Goal: Information Seeking & Learning: Learn about a topic

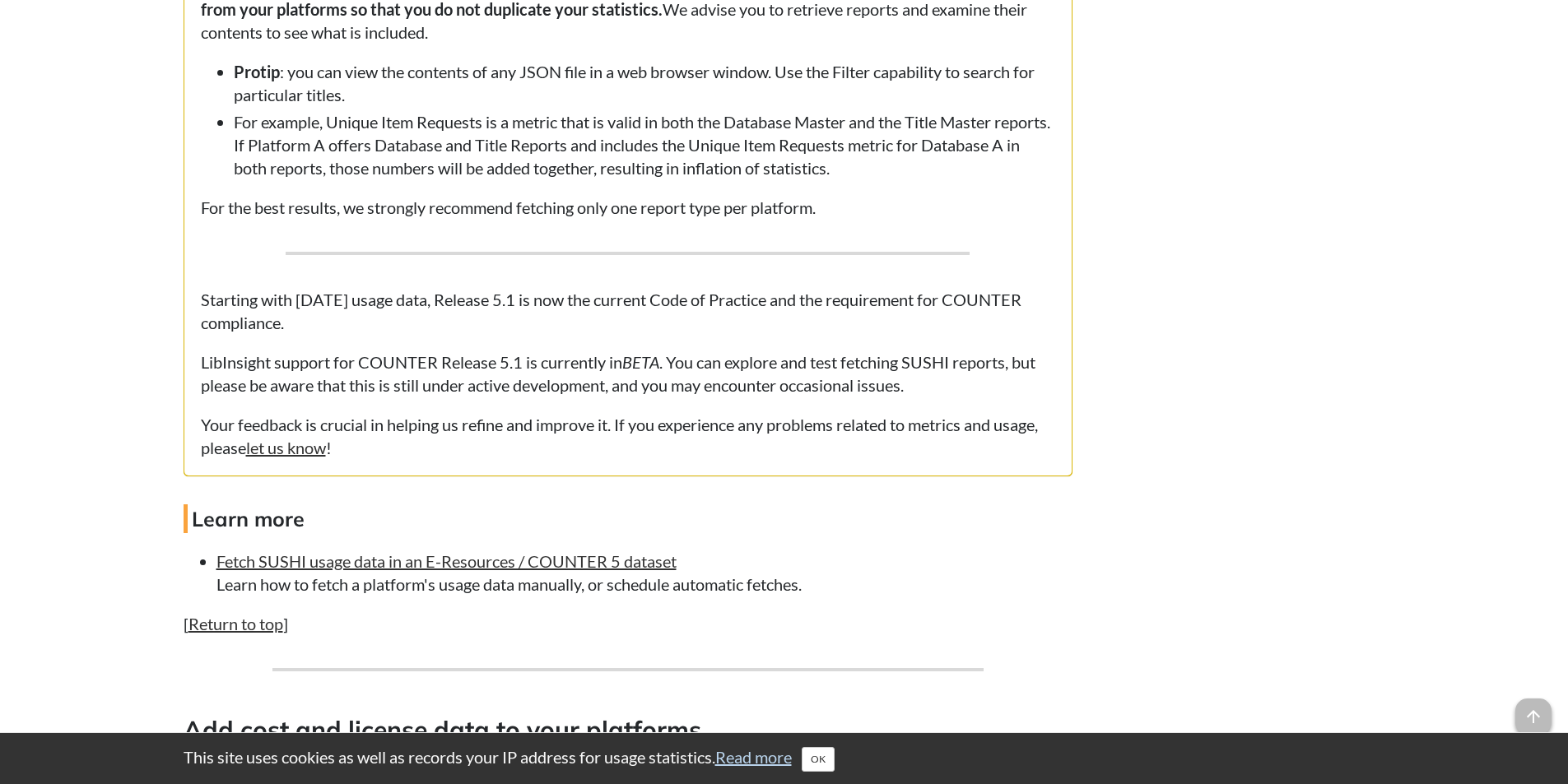
scroll to position [5266, 0]
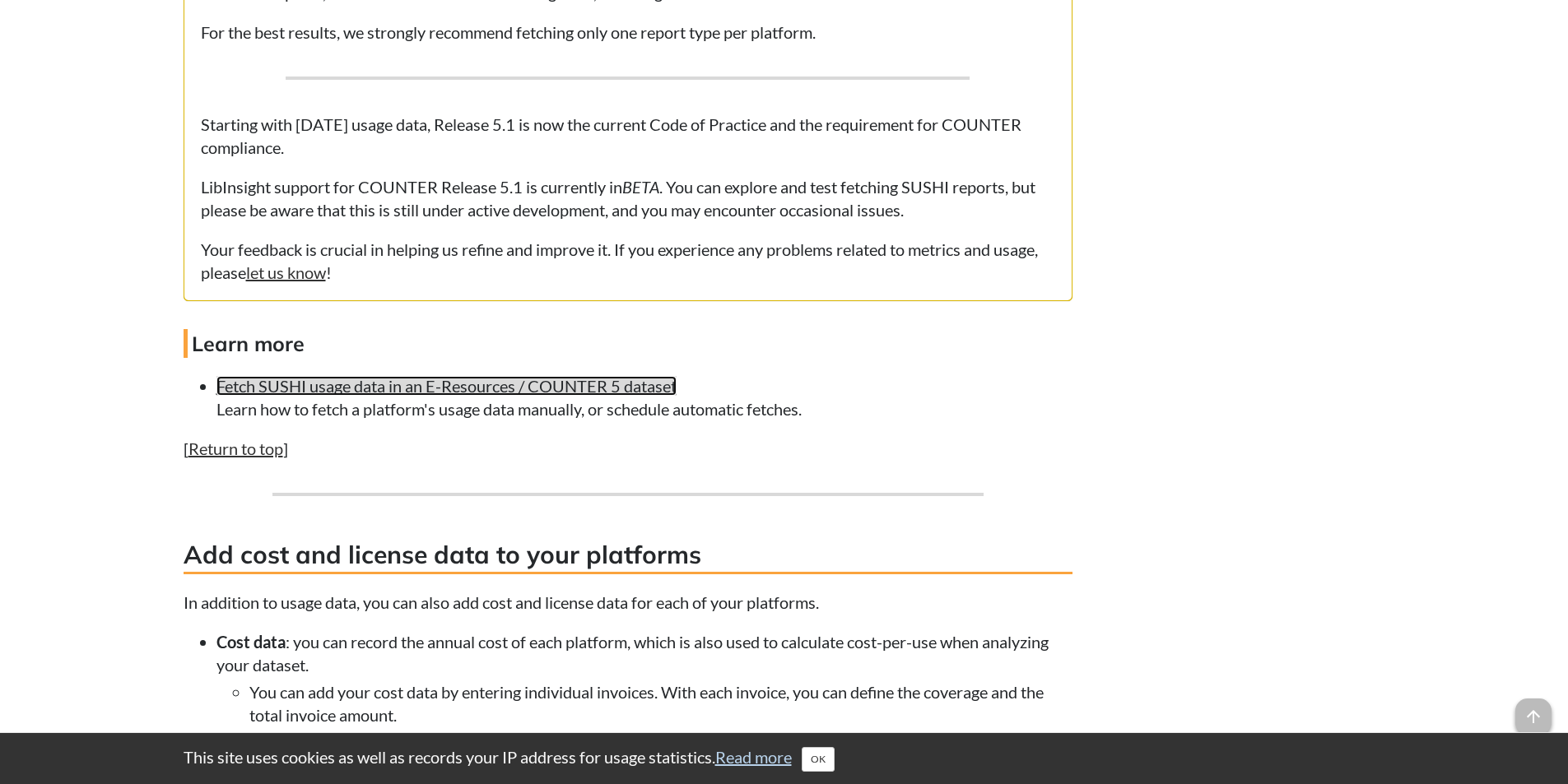
click at [352, 396] on link "Fetch SUSHI usage data in an E-Resources / COUNTER 5 dataset" at bounding box center [446, 385] width 460 height 20
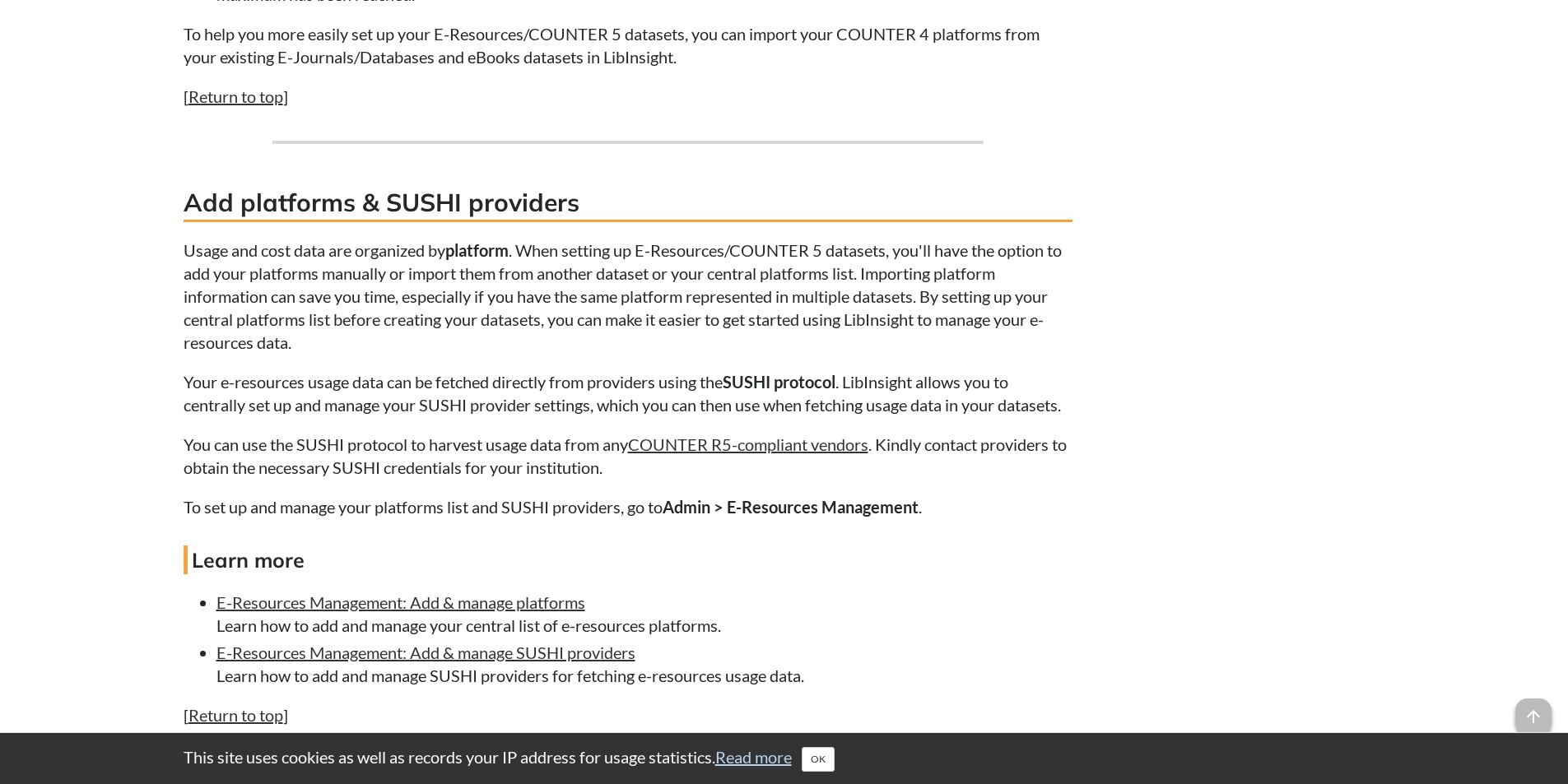
scroll to position [2962, 0]
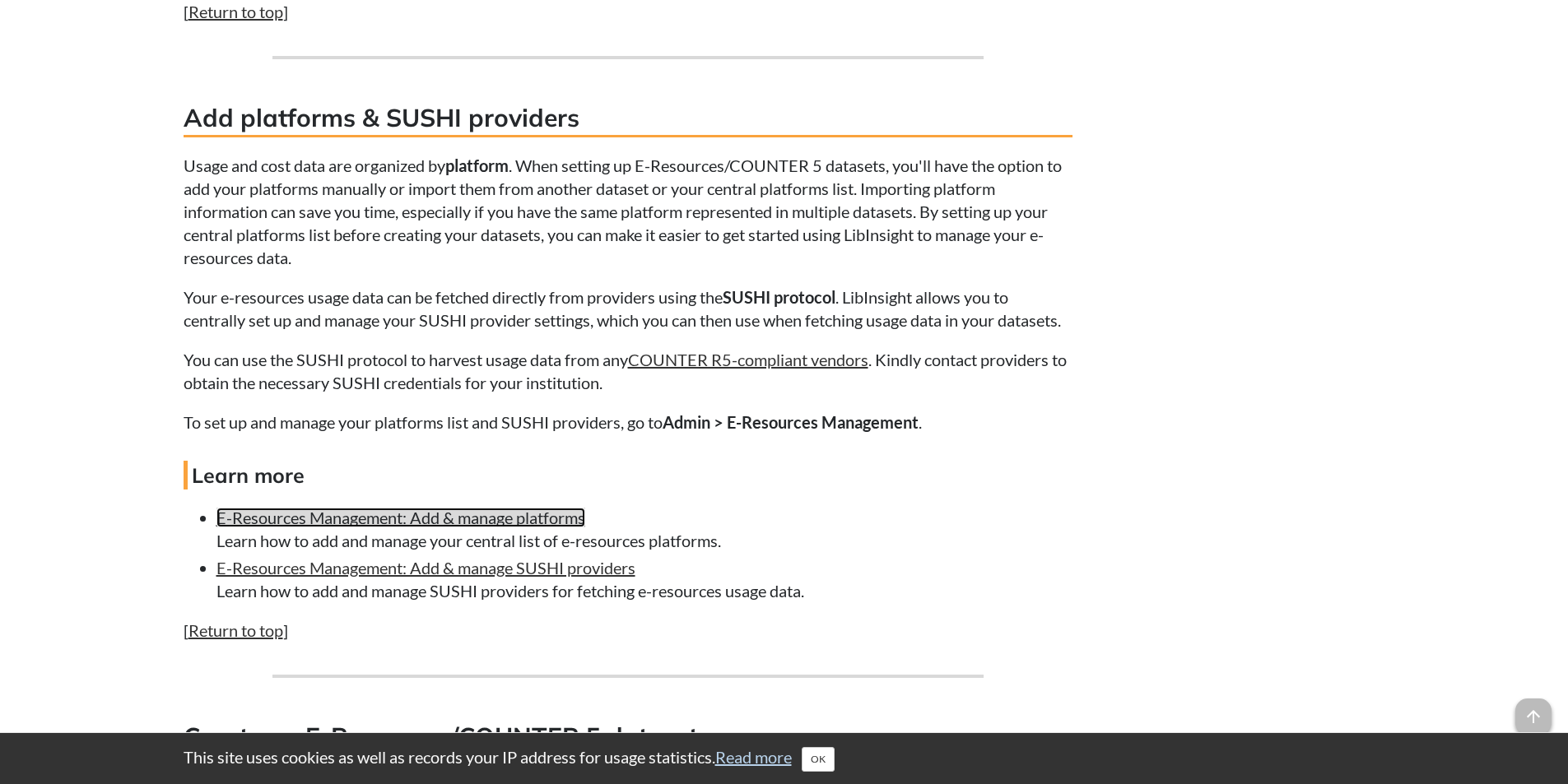
click at [414, 515] on link "E-Resources Management: Add & manage platforms" at bounding box center [400, 517] width 369 height 20
